Goal: Information Seeking & Learning: Learn about a topic

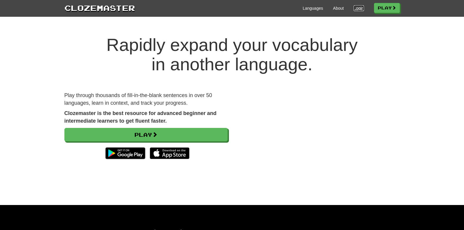
click at [358, 9] on link "Login" at bounding box center [358, 8] width 10 height 6
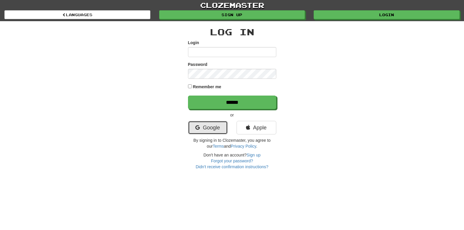
click at [212, 128] on link "Google" at bounding box center [208, 128] width 40 height 14
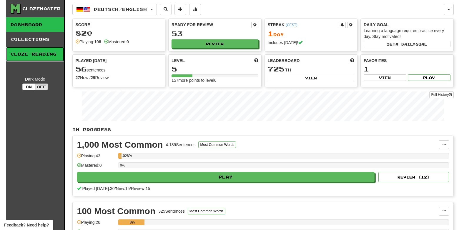
click at [43, 51] on link "Cloze-Reading" at bounding box center [35, 54] width 58 height 15
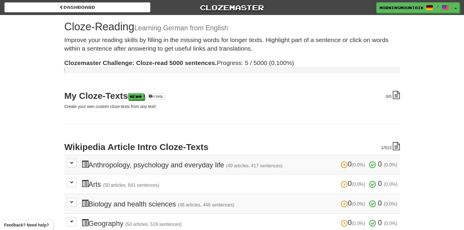
click at [98, 183] on h3 "0 (0.0%) 0 (0.0%) Arts (50 articles, 641 sentences) 0 (0.0%) 0 (0.0%)" at bounding box center [239, 184] width 316 height 9
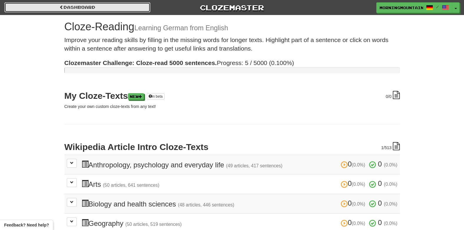
click at [68, 12] on link "Dashboard" at bounding box center [77, 7] width 146 height 10
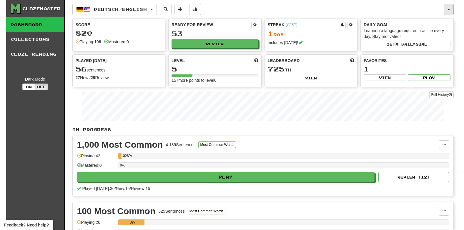
click at [450, 7] on button "button" at bounding box center [448, 9] width 10 height 11
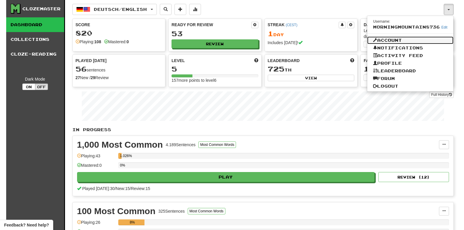
click at [393, 41] on link "Account" at bounding box center [410, 40] width 86 height 8
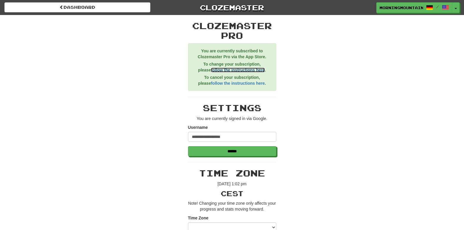
click at [219, 69] on link "follow the instructions here" at bounding box center [238, 70] width 54 height 5
